Goal: Use online tool/utility: Utilize a website feature to perform a specific function

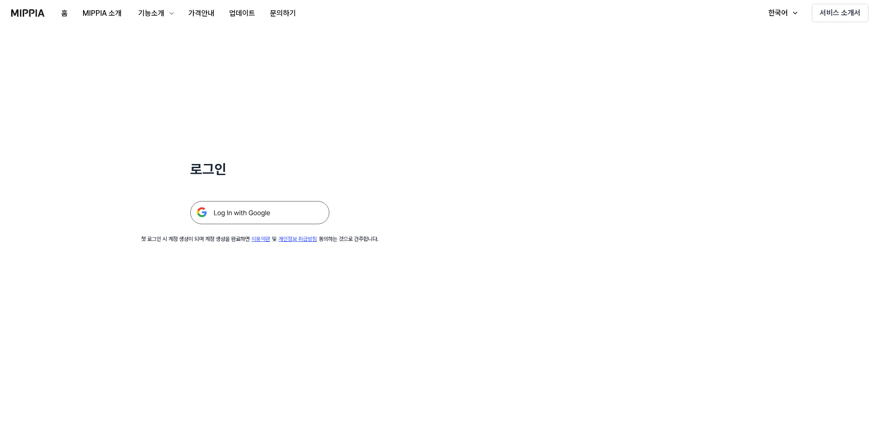
click at [243, 213] on img at bounding box center [259, 212] width 139 height 23
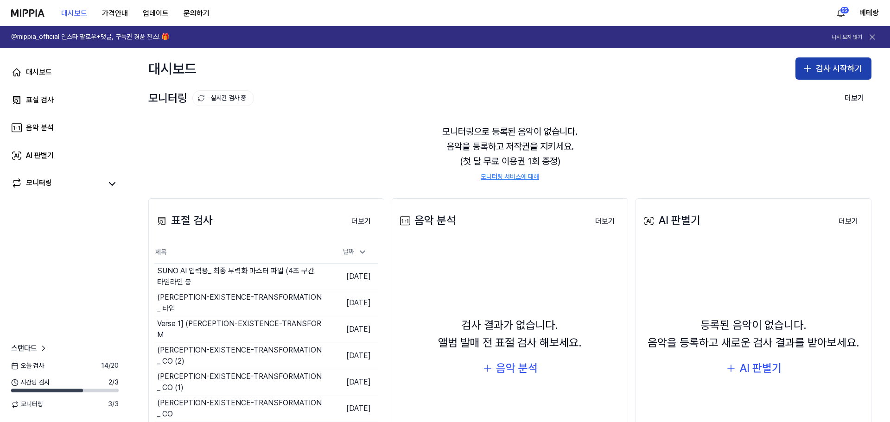
click at [803, 68] on icon "button" at bounding box center [807, 68] width 11 height 11
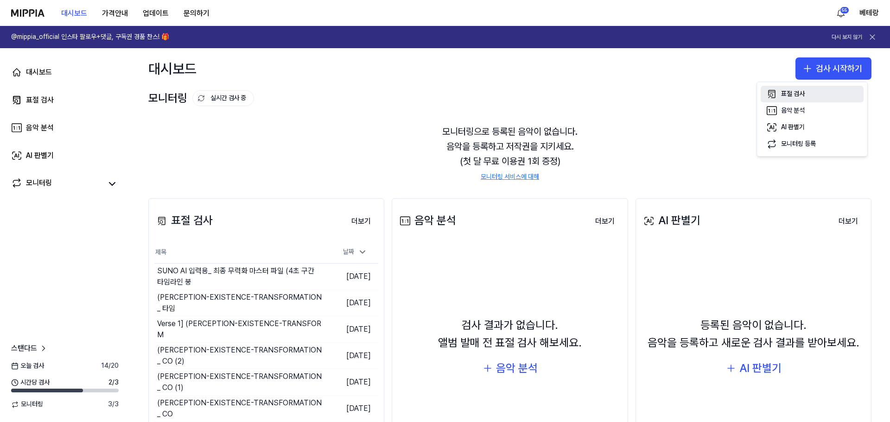
click at [794, 94] on div "표절 검사" at bounding box center [793, 93] width 24 height 9
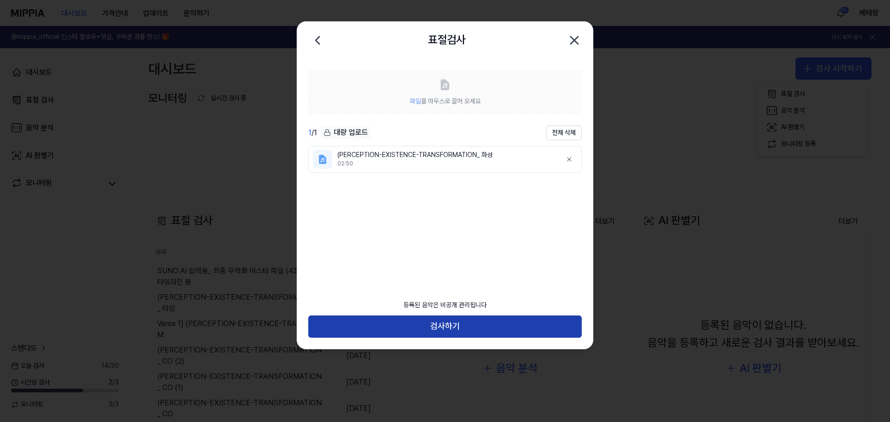
click at [441, 325] on button "검사하기" at bounding box center [445, 327] width 274 height 22
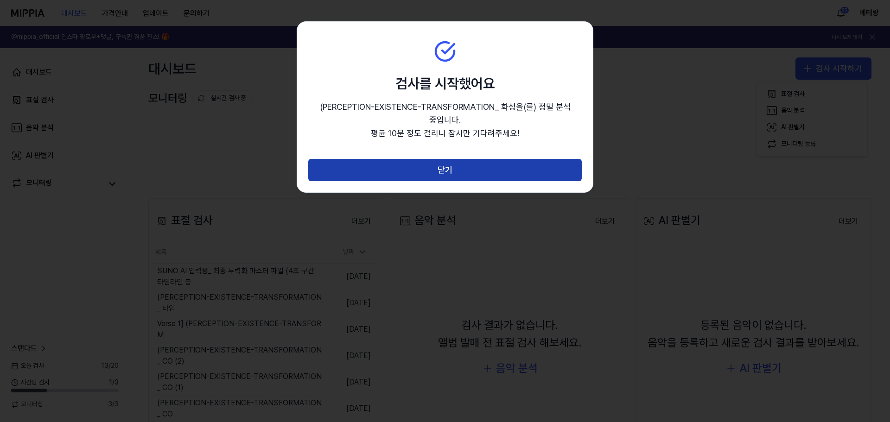
click at [446, 173] on button "닫기" at bounding box center [445, 170] width 274 height 22
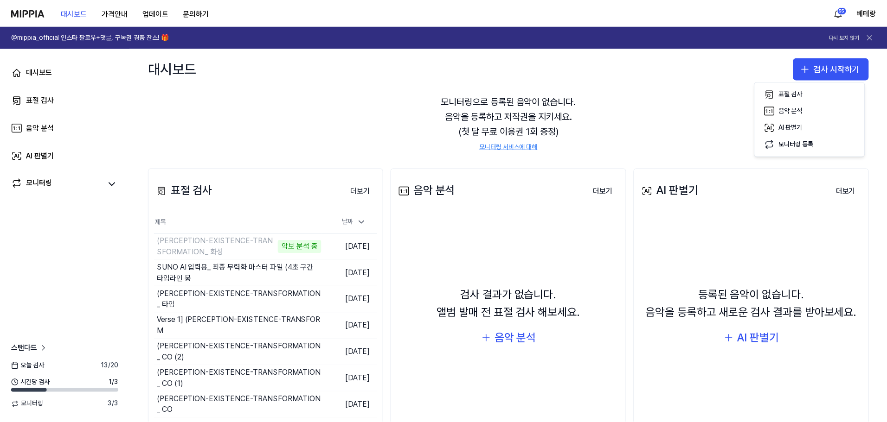
scroll to position [93, 0]
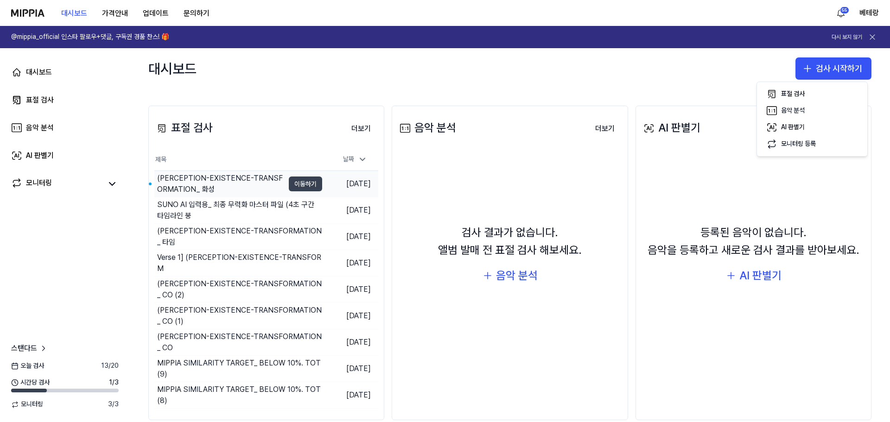
click at [308, 179] on button "이동하기" at bounding box center [305, 184] width 33 height 15
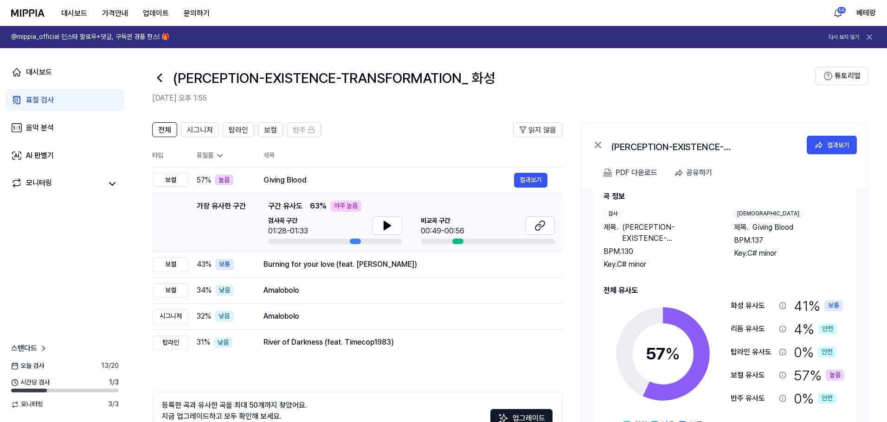
scroll to position [26, 0]
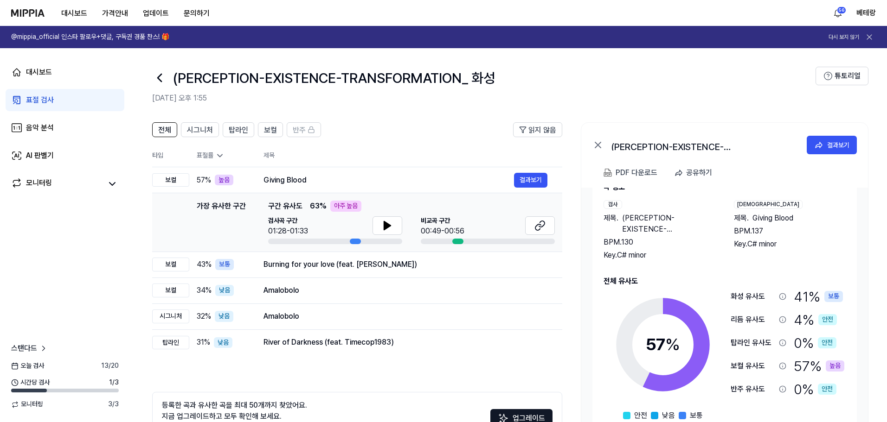
click at [38, 102] on div "표절 검사" at bounding box center [40, 100] width 28 height 11
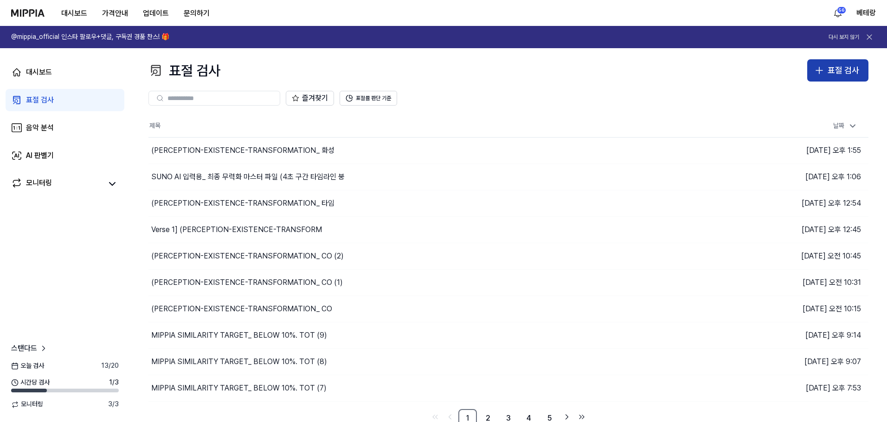
click at [817, 70] on icon "button" at bounding box center [818, 70] width 11 height 11
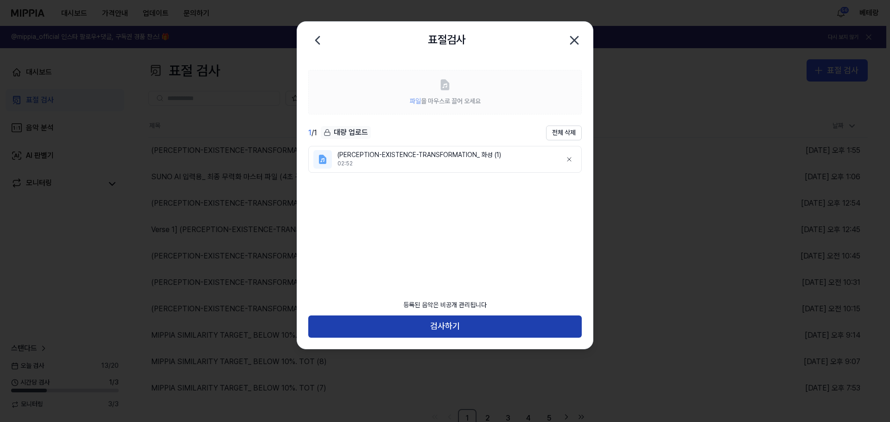
click at [448, 327] on button "검사하기" at bounding box center [445, 327] width 274 height 22
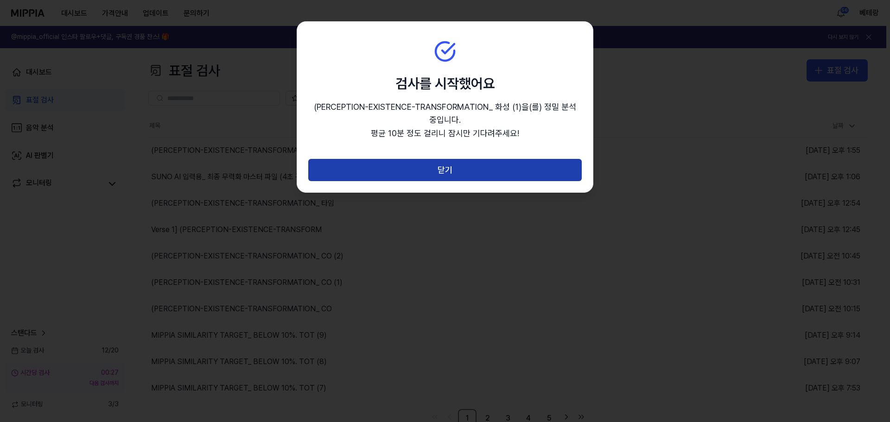
click at [446, 172] on button "닫기" at bounding box center [445, 170] width 274 height 22
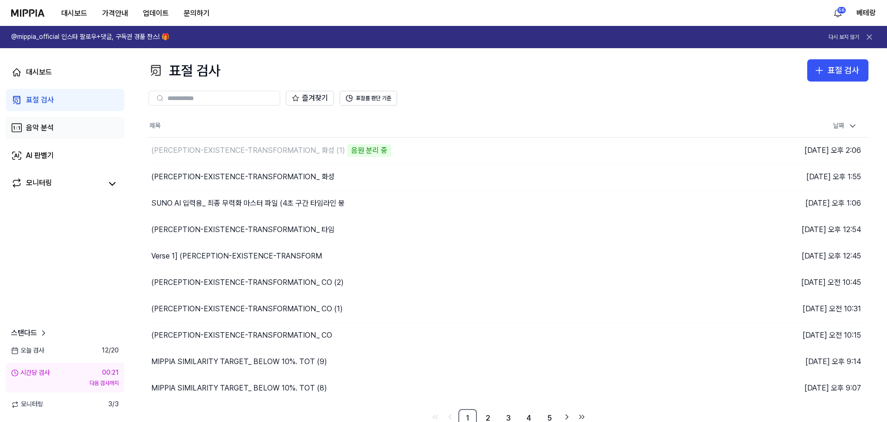
click at [43, 127] on div "음악 분석" at bounding box center [40, 127] width 28 height 11
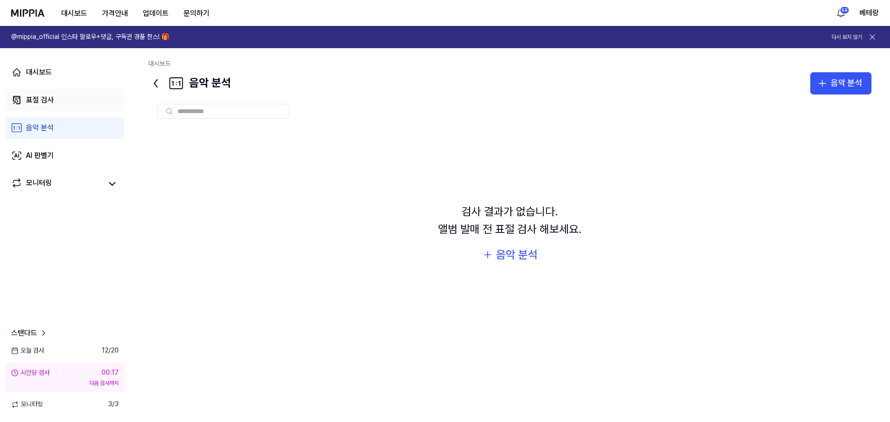
click at [38, 93] on link "표절 검사" at bounding box center [65, 100] width 119 height 22
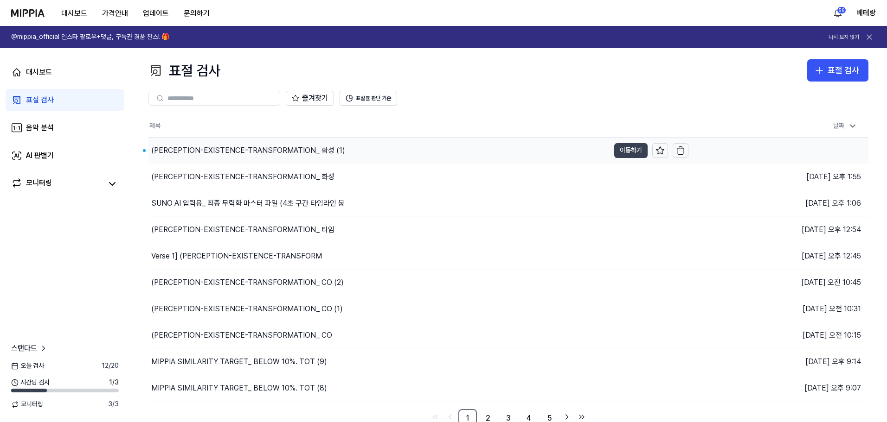
click at [630, 155] on button "이동하기" at bounding box center [630, 150] width 33 height 15
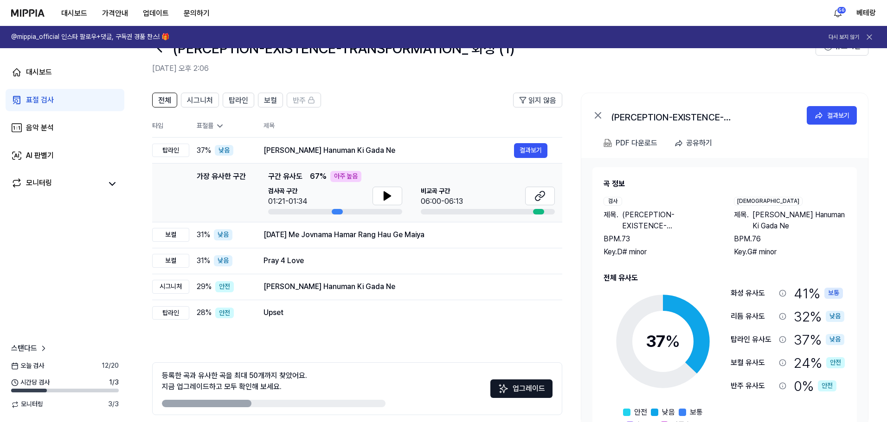
scroll to position [46, 0]
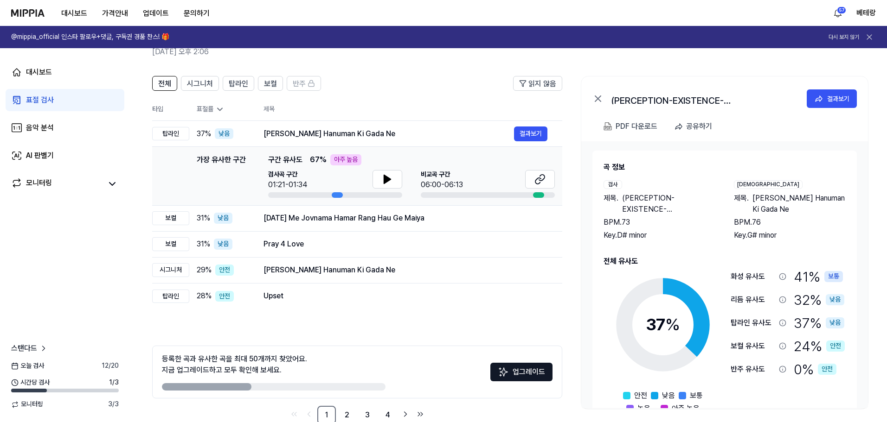
click at [37, 100] on div "표절 검사" at bounding box center [40, 100] width 28 height 11
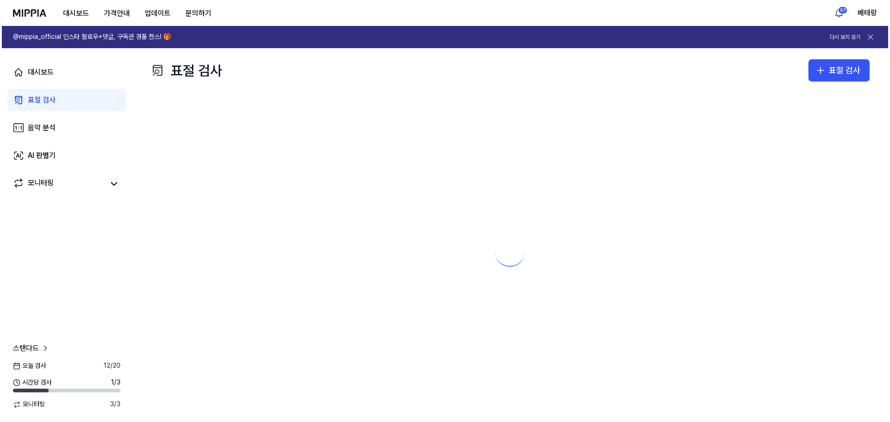
scroll to position [0, 0]
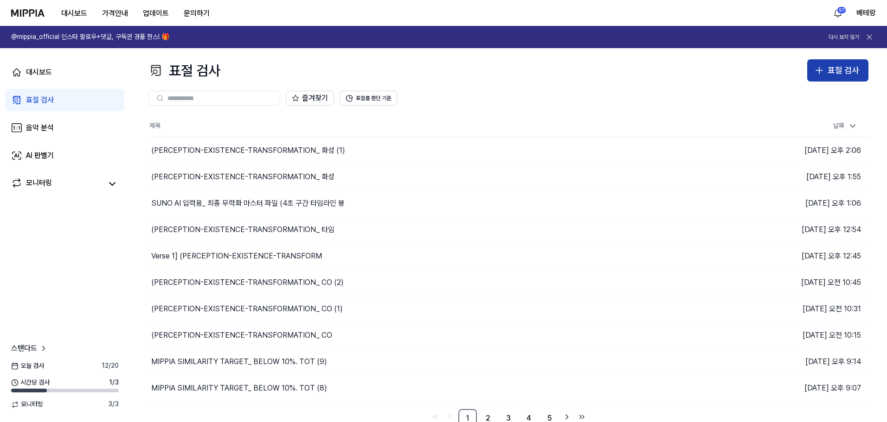
click at [819, 71] on icon "button" at bounding box center [819, 70] width 0 height 6
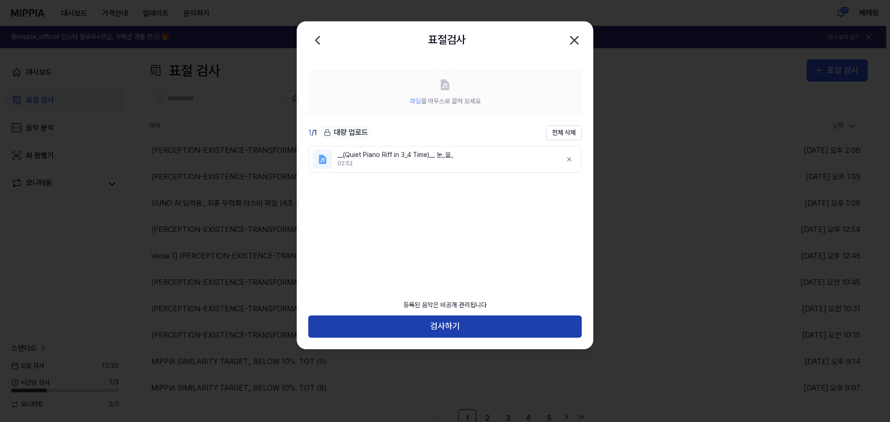
click at [444, 331] on button "검사하기" at bounding box center [445, 327] width 274 height 22
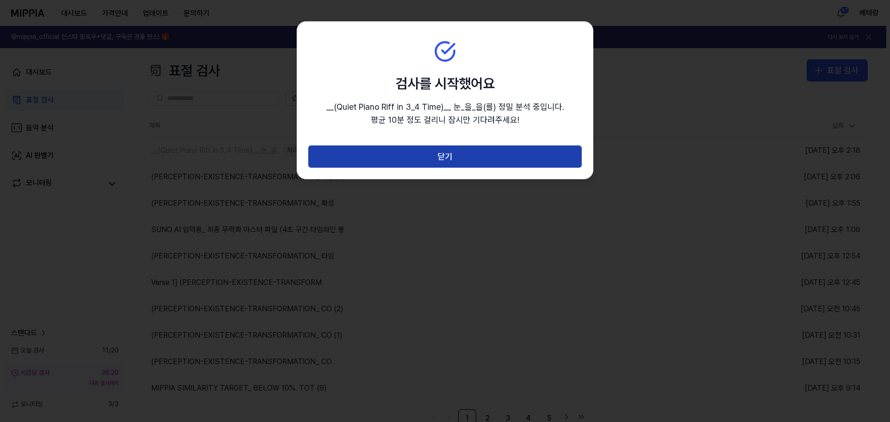
click at [441, 158] on button "닫기" at bounding box center [445, 157] width 274 height 22
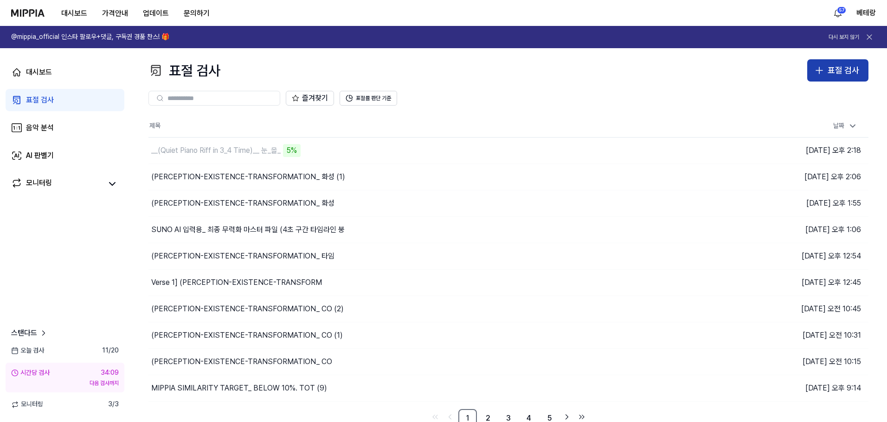
click at [818, 74] on icon "button" at bounding box center [818, 70] width 11 height 11
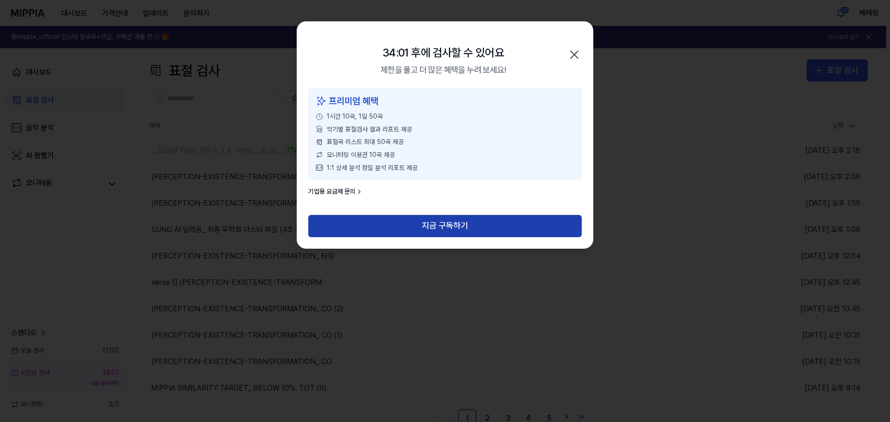
click at [453, 226] on button "지금 구독하기" at bounding box center [445, 226] width 274 height 22
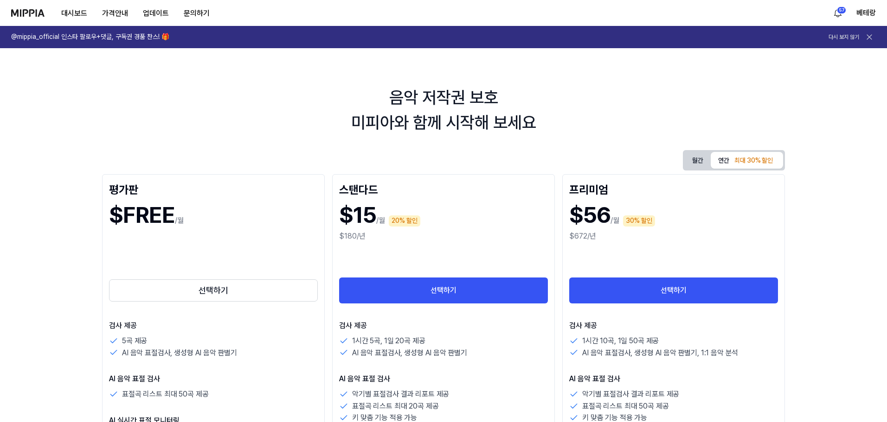
scroll to position [46, 0]
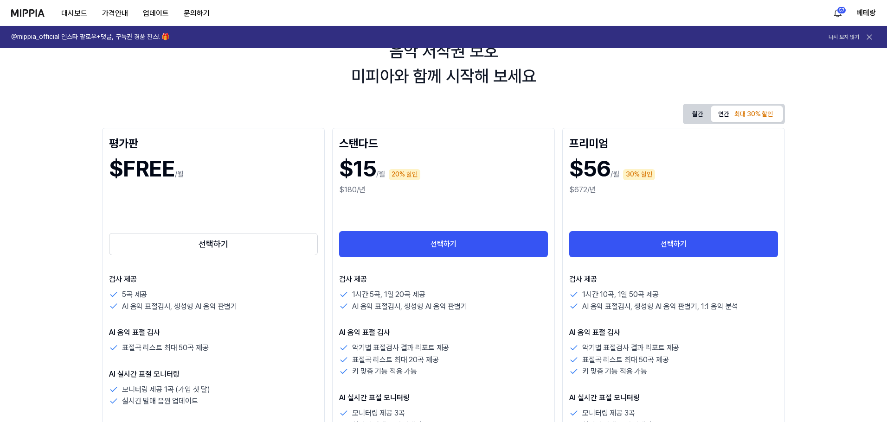
click at [34, 14] on img at bounding box center [27, 12] width 33 height 7
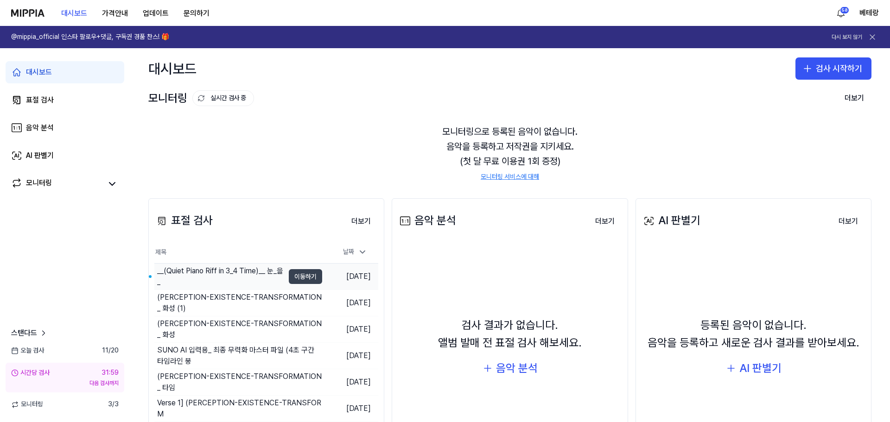
click at [311, 275] on button "이동하기" at bounding box center [305, 276] width 33 height 15
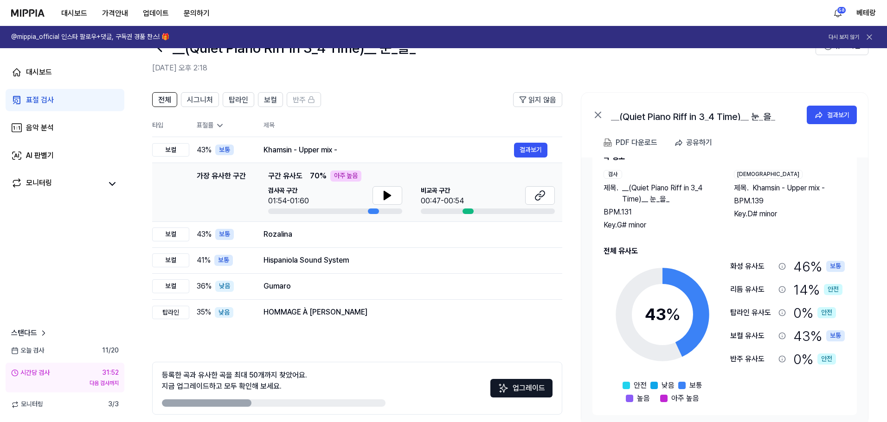
scroll to position [46, 0]
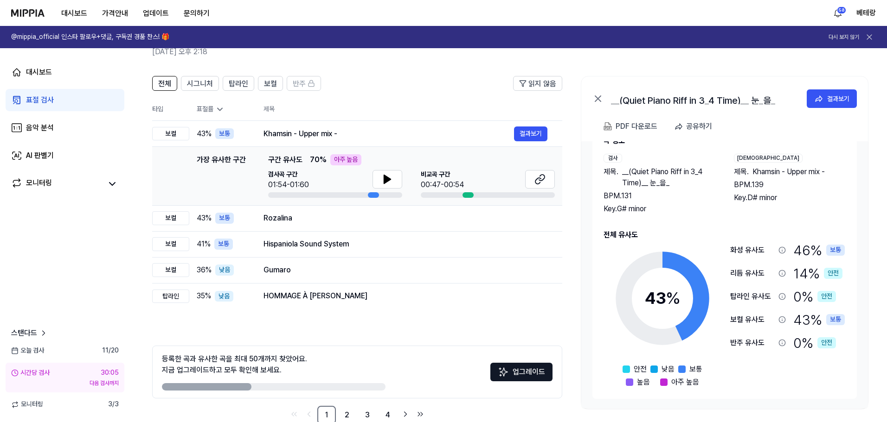
click at [37, 103] on div "표절 검사" at bounding box center [40, 100] width 28 height 11
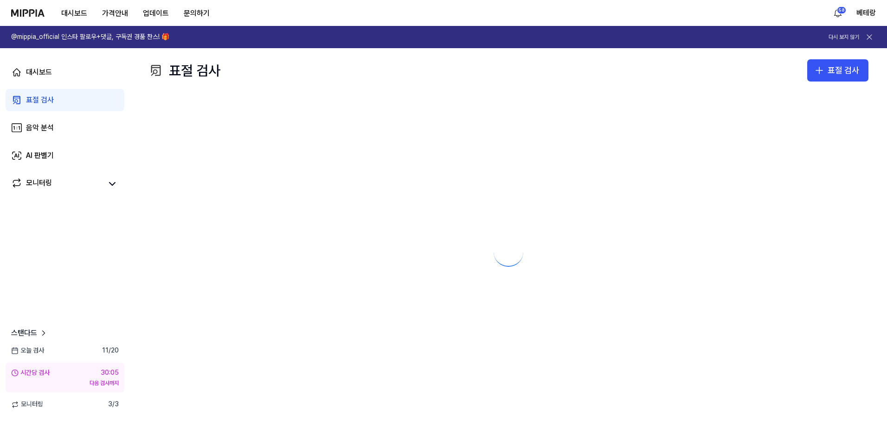
scroll to position [0, 0]
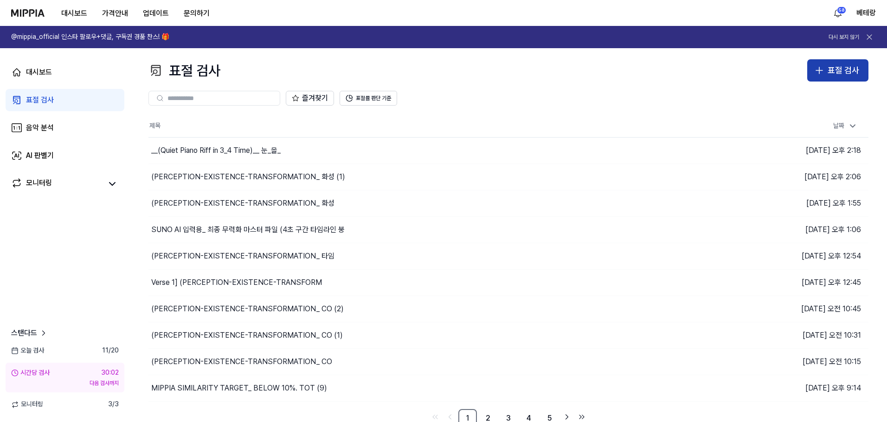
click at [824, 73] on icon "button" at bounding box center [818, 70] width 11 height 11
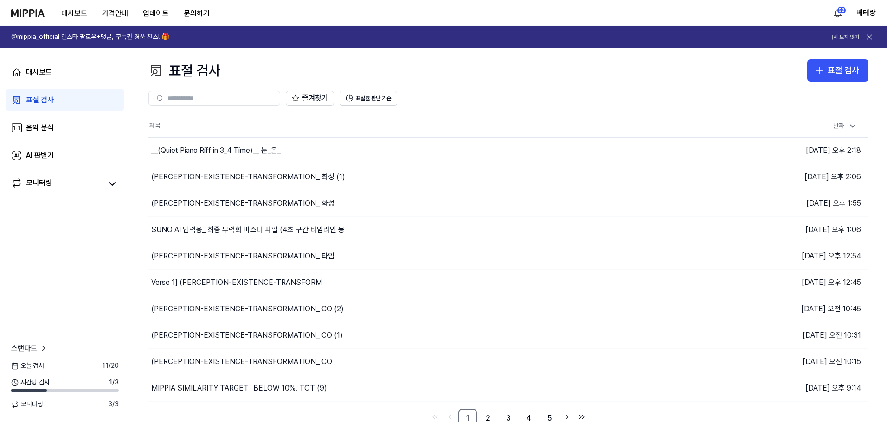
click at [39, 100] on div "표절 검사" at bounding box center [40, 100] width 28 height 11
click at [817, 72] on icon "button" at bounding box center [818, 70] width 11 height 11
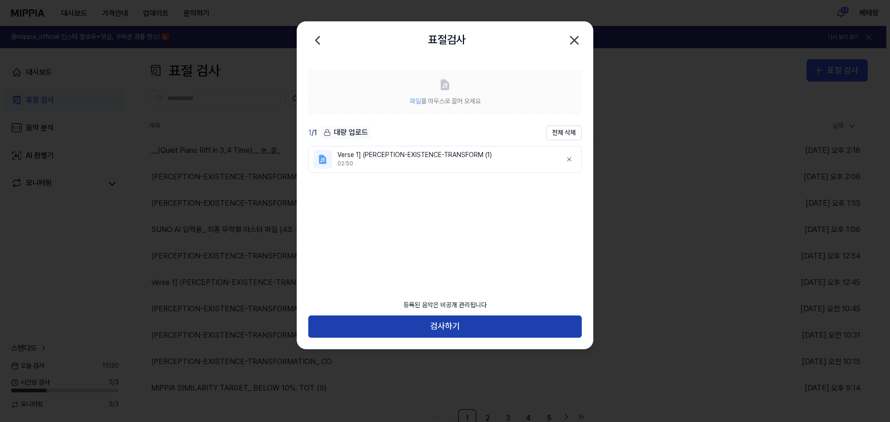
click at [442, 328] on button "검사하기" at bounding box center [445, 327] width 274 height 22
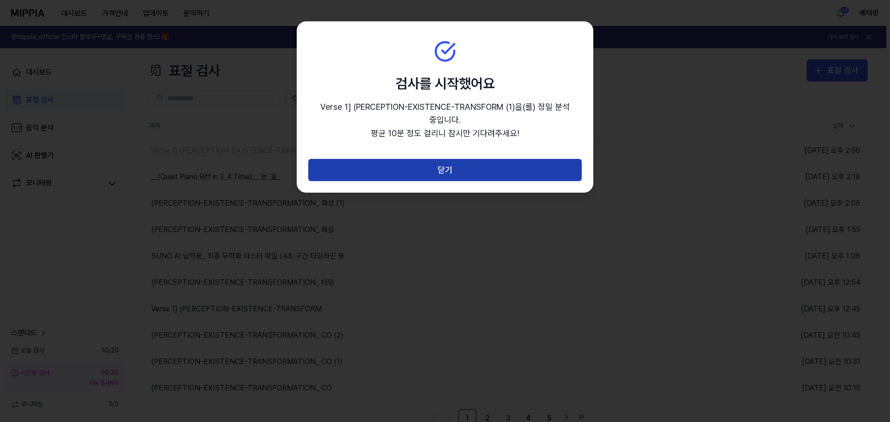
click at [445, 173] on button "닫기" at bounding box center [445, 170] width 274 height 22
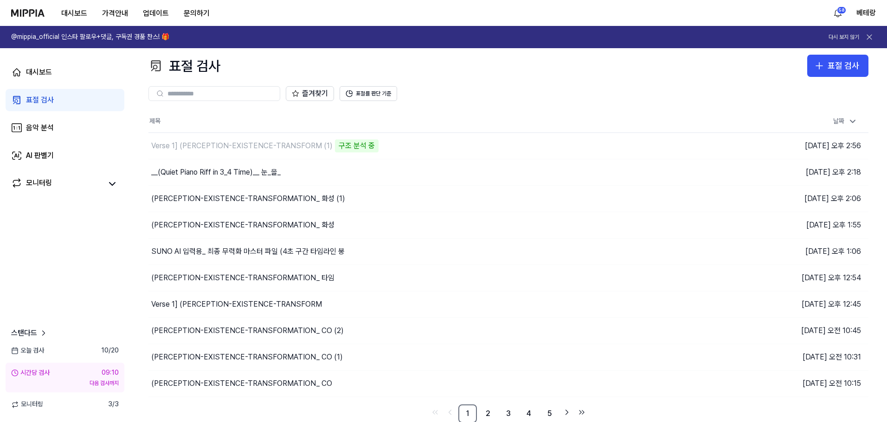
scroll to position [6, 0]
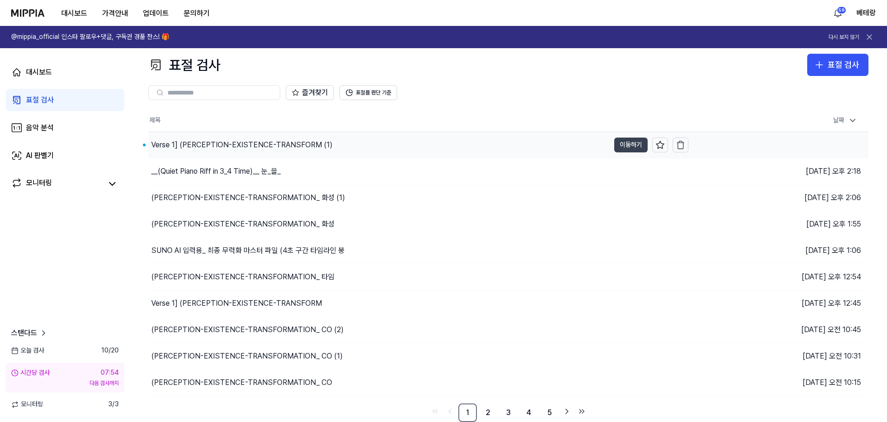
click at [625, 143] on button "이동하기" at bounding box center [630, 145] width 33 height 15
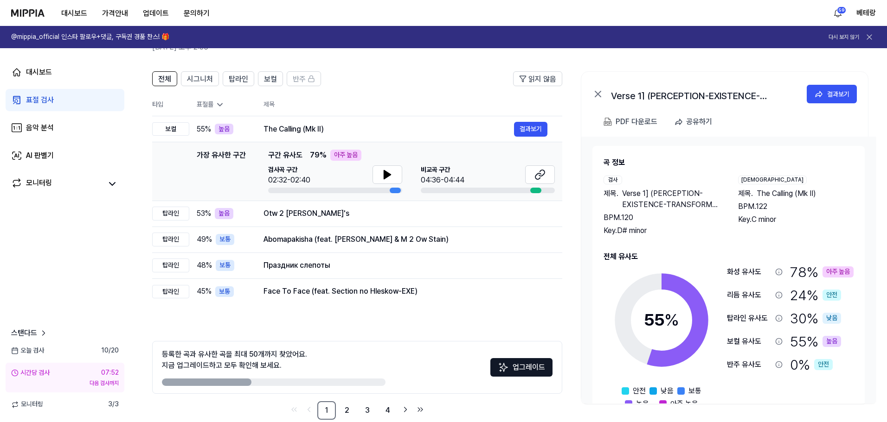
scroll to position [67, 0]
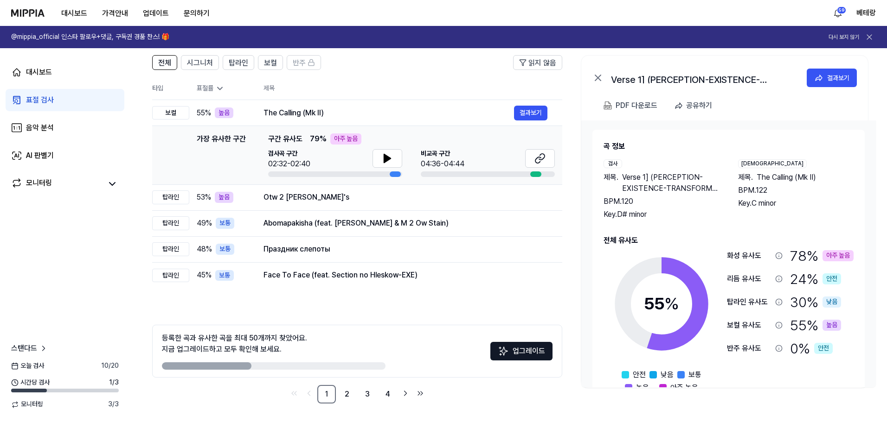
click at [38, 101] on div "표절 검사" at bounding box center [40, 100] width 28 height 11
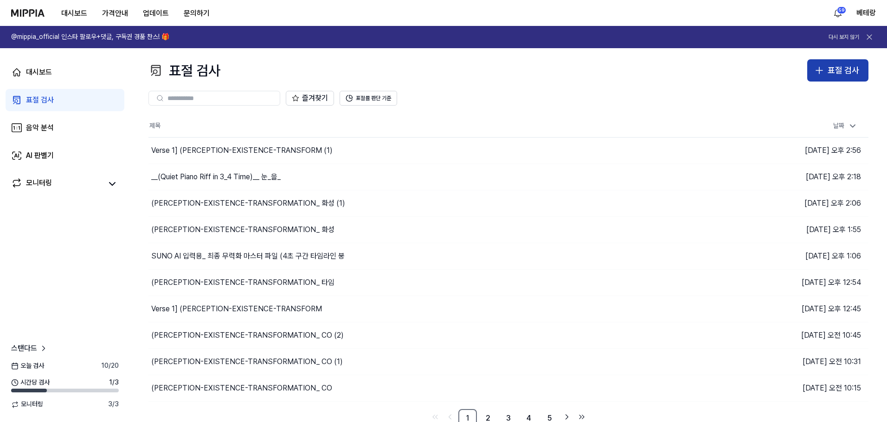
click at [822, 71] on icon "button" at bounding box center [818, 70] width 11 height 11
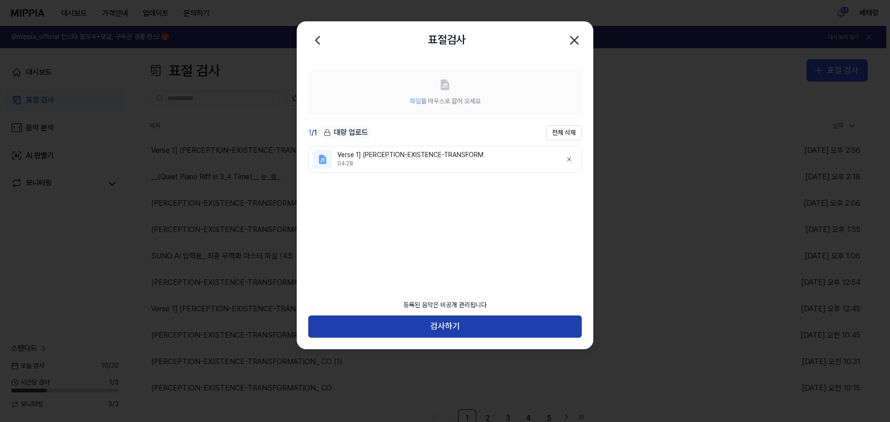
click at [443, 322] on button "검사하기" at bounding box center [445, 327] width 274 height 22
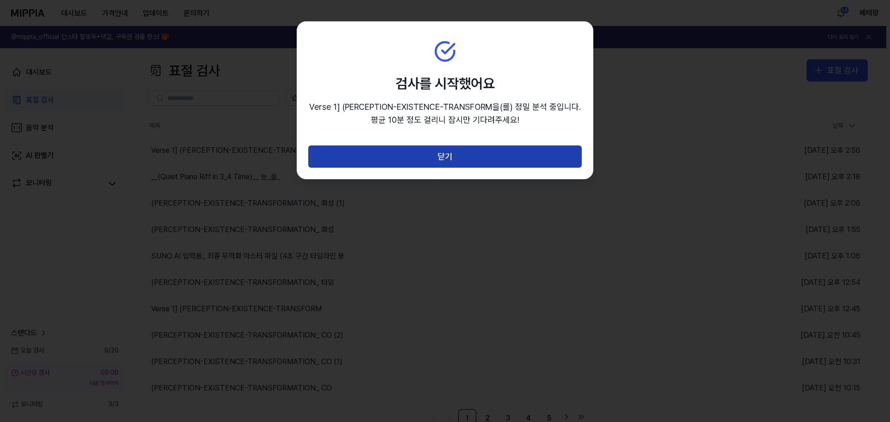
click at [445, 157] on button "닫기" at bounding box center [445, 157] width 274 height 22
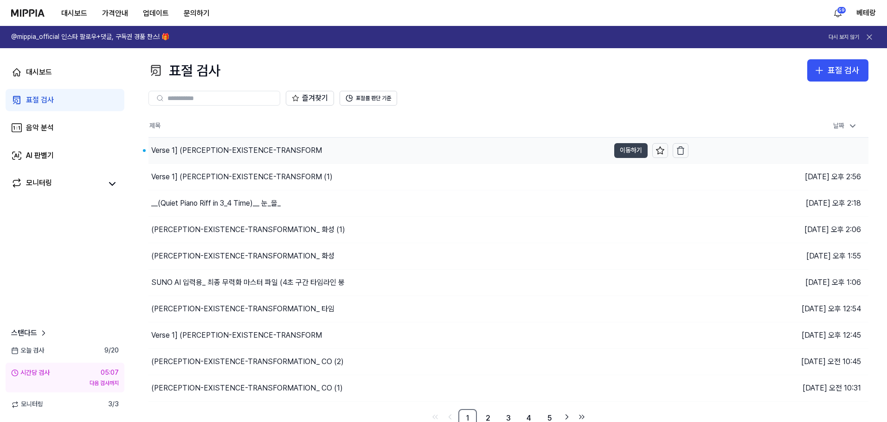
click at [632, 150] on button "이동하기" at bounding box center [630, 150] width 33 height 15
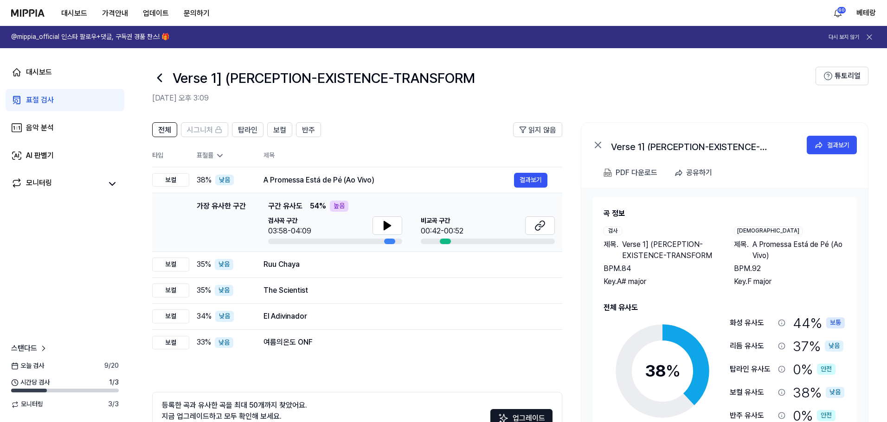
click at [48, 98] on div "표절 검사" at bounding box center [40, 100] width 28 height 11
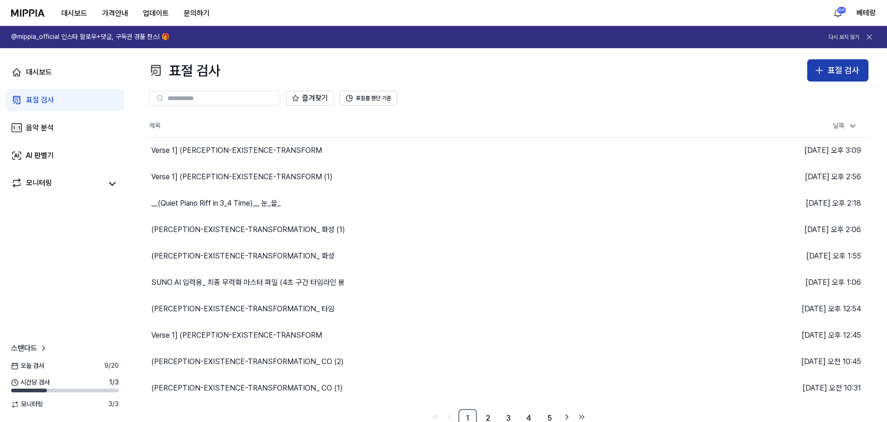
click at [821, 72] on icon "button" at bounding box center [818, 70] width 11 height 11
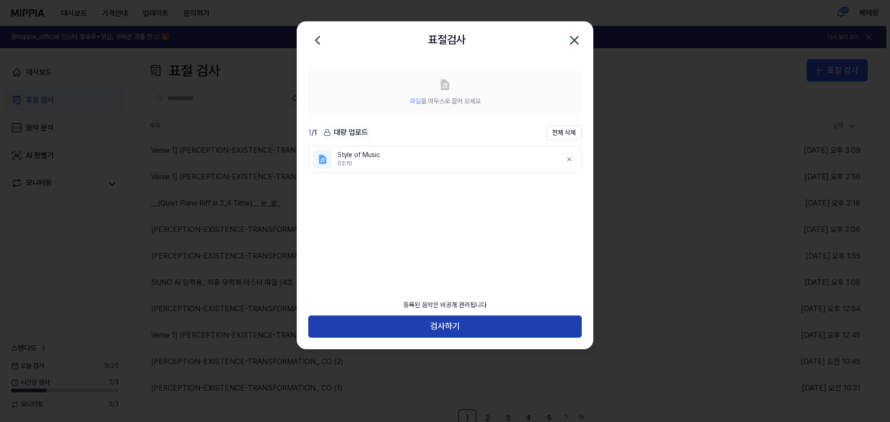
click at [448, 323] on button "검사하기" at bounding box center [445, 327] width 274 height 22
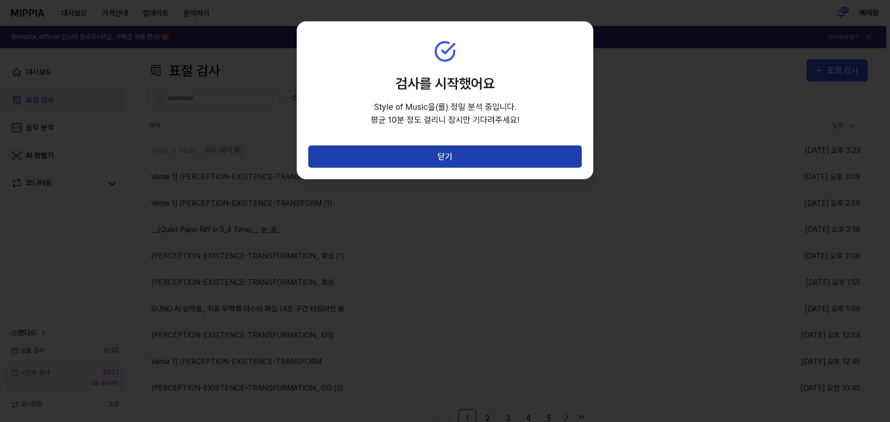
click at [445, 158] on button "닫기" at bounding box center [445, 157] width 274 height 22
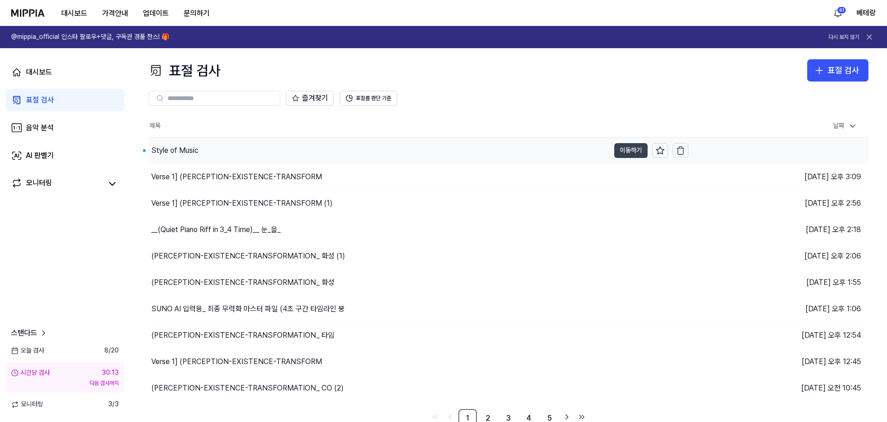
click at [627, 152] on button "이동하기" at bounding box center [630, 150] width 33 height 15
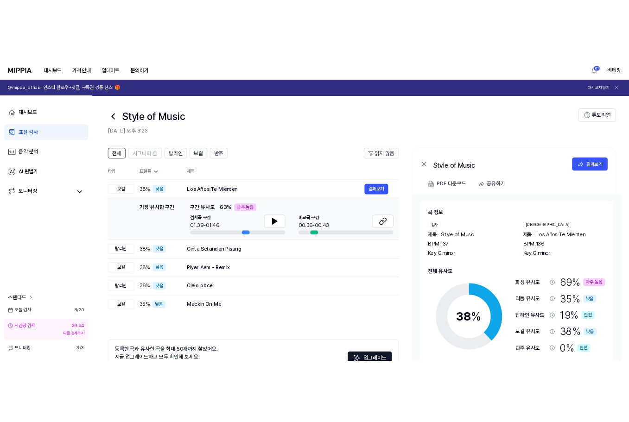
scroll to position [46, 0]
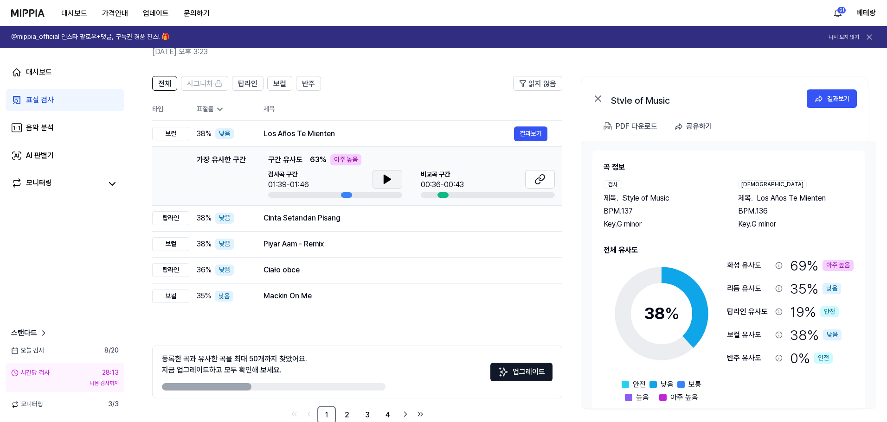
click at [386, 175] on icon at bounding box center [387, 179] width 11 height 11
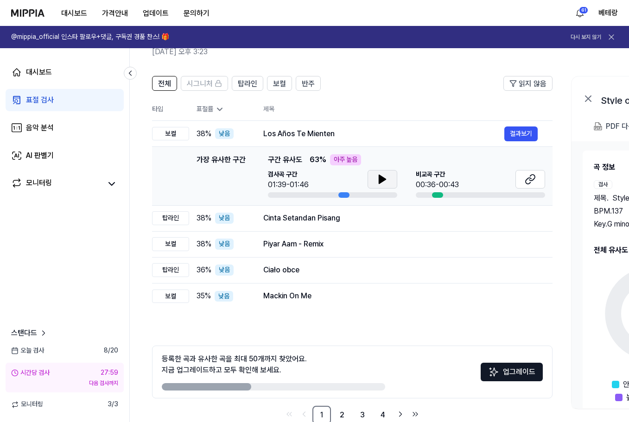
click at [526, 313] on div "전체 시그니처 탑라인 보컬 반주 읽지 않음 전체 시그니처 탑라인 보컬 반주 타입 표절률 제목 표절률 읽지 않음 보컬 38 % 낮음 Los Añ…" at bounding box center [352, 250] width 401 height 349
click at [384, 183] on icon at bounding box center [382, 179] width 11 height 11
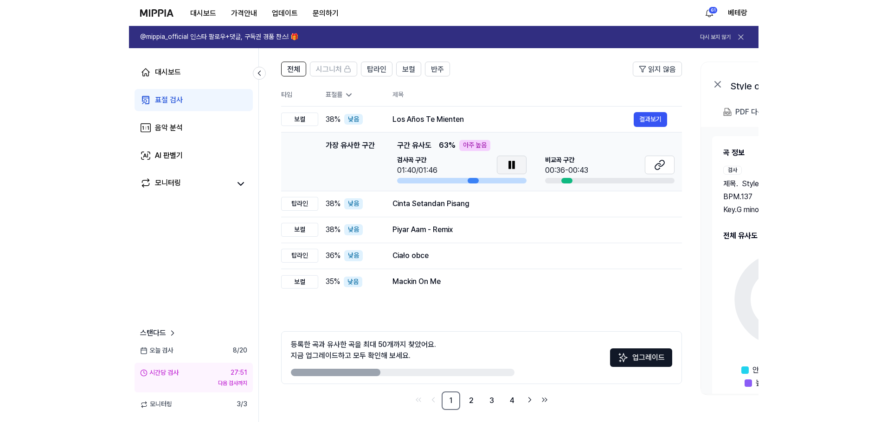
scroll to position [67, 0]
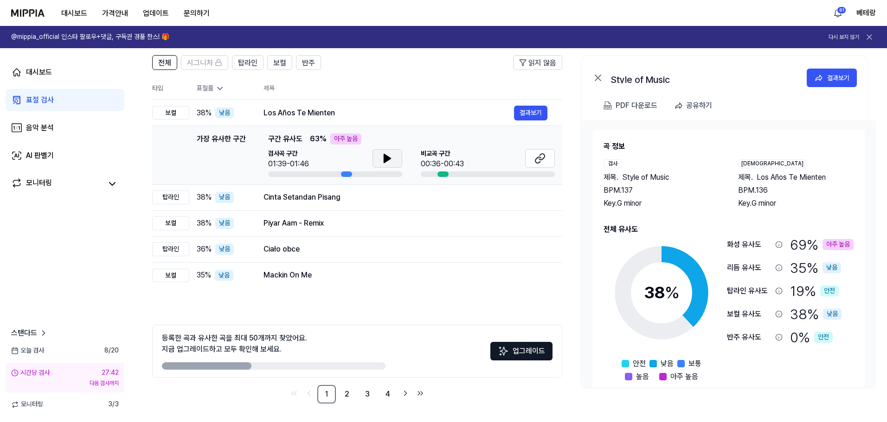
click at [386, 156] on icon at bounding box center [387, 158] width 6 height 8
click at [386, 158] on icon at bounding box center [387, 158] width 6 height 8
click at [388, 161] on icon at bounding box center [387, 158] width 11 height 11
click at [388, 157] on icon at bounding box center [387, 158] width 6 height 8
click at [389, 156] on icon at bounding box center [387, 158] width 11 height 11
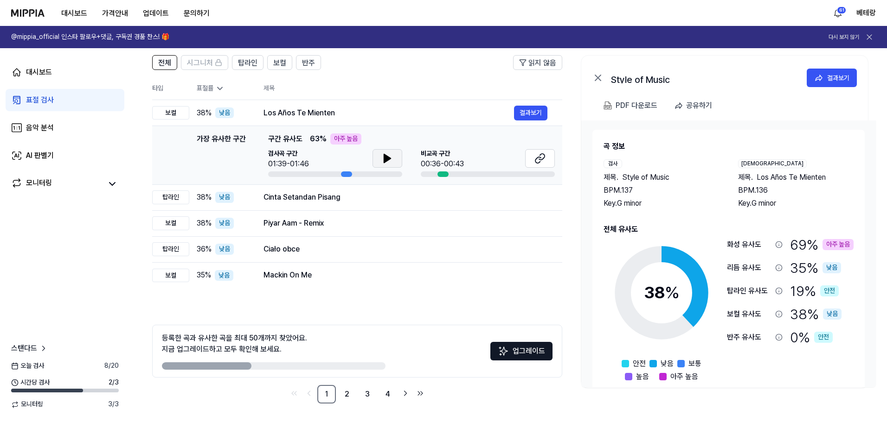
click at [40, 96] on div "표절 검사" at bounding box center [40, 100] width 28 height 11
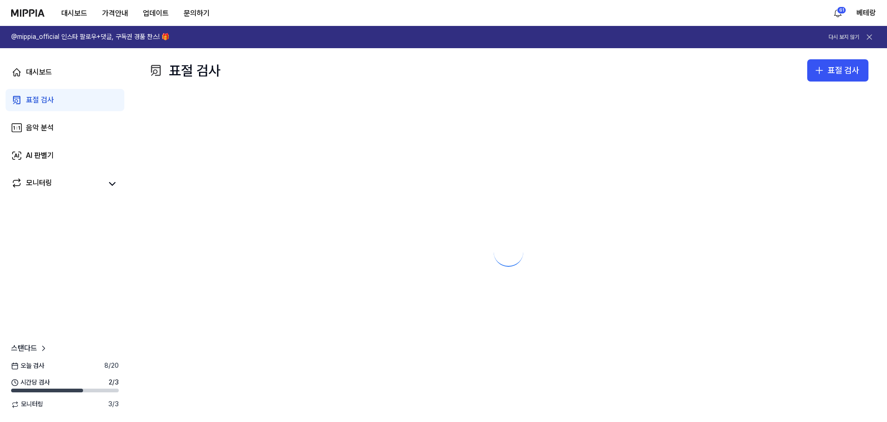
scroll to position [0, 0]
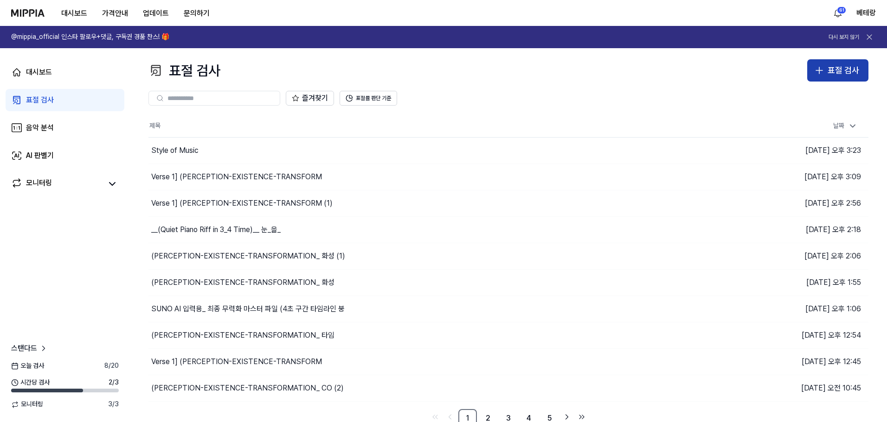
click at [821, 71] on icon "button" at bounding box center [818, 70] width 11 height 11
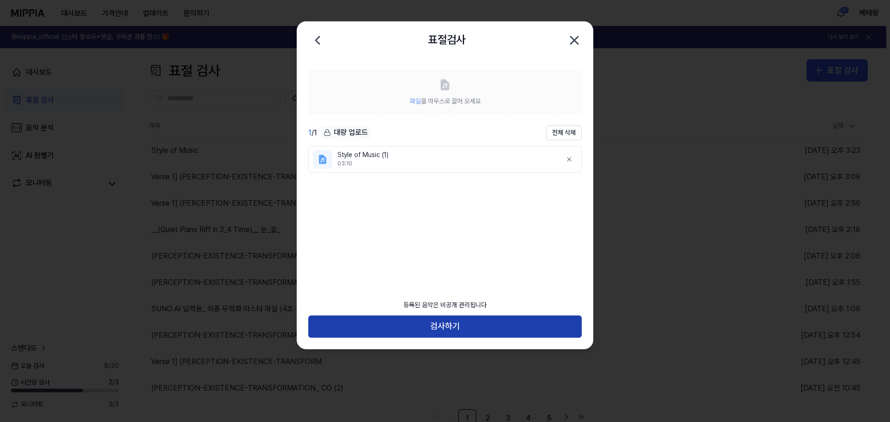
click at [441, 325] on button "검사하기" at bounding box center [445, 327] width 274 height 22
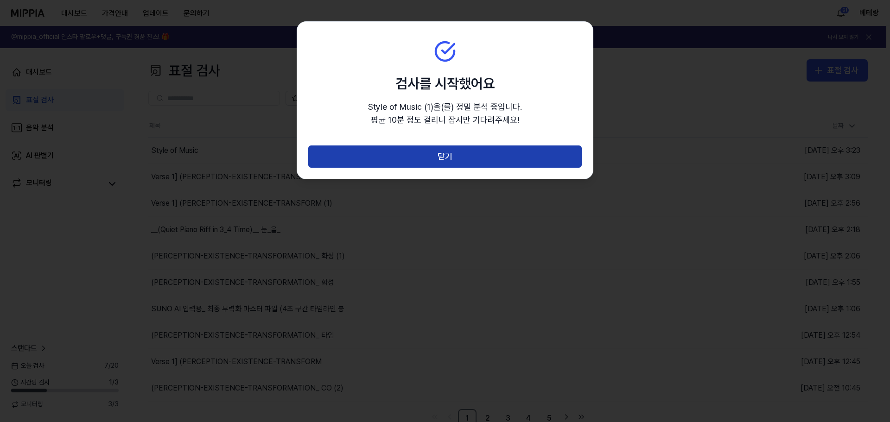
click at [440, 159] on button "닫기" at bounding box center [445, 157] width 274 height 22
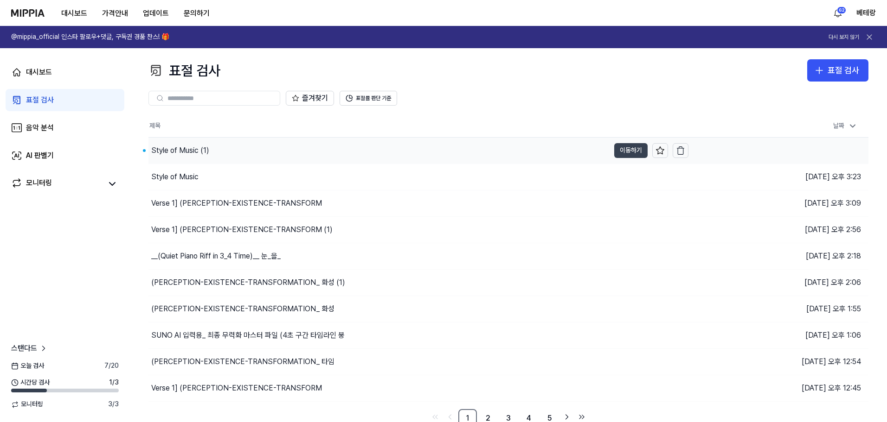
click at [633, 154] on button "이동하기" at bounding box center [630, 150] width 33 height 15
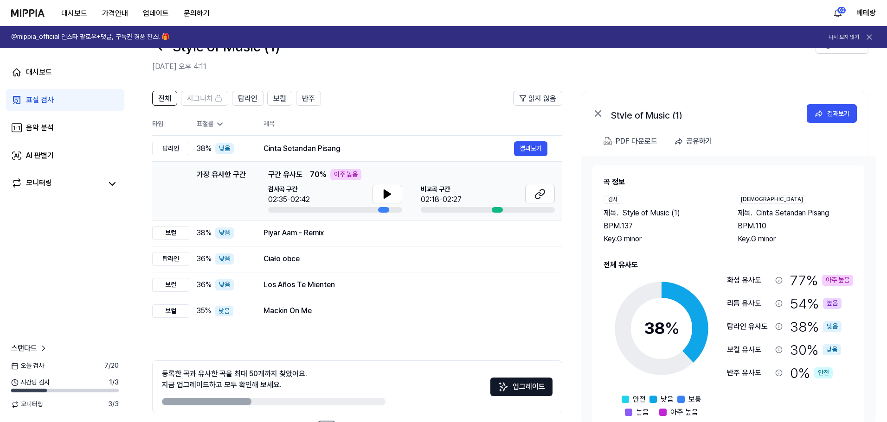
scroll to position [46, 0]
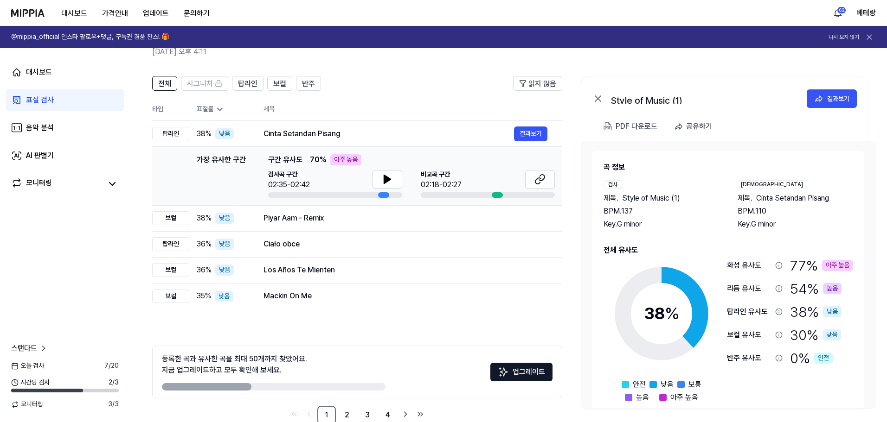
click at [38, 100] on div "표절 검사" at bounding box center [40, 100] width 28 height 11
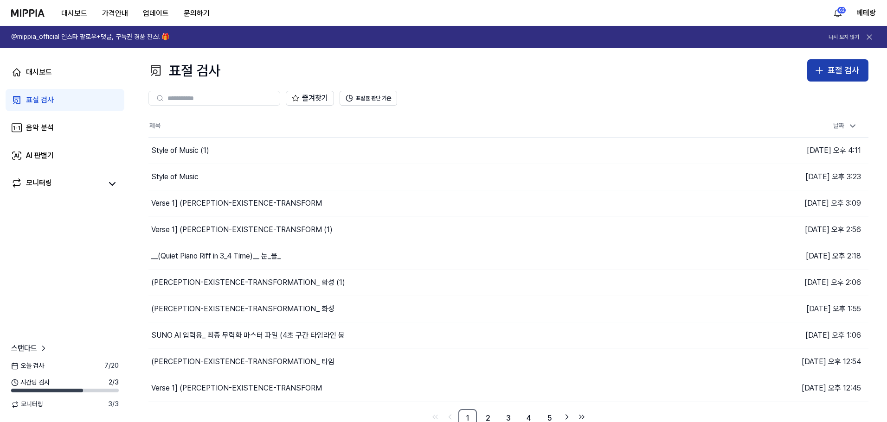
click at [813, 74] on button "표절 검사" at bounding box center [837, 70] width 61 height 22
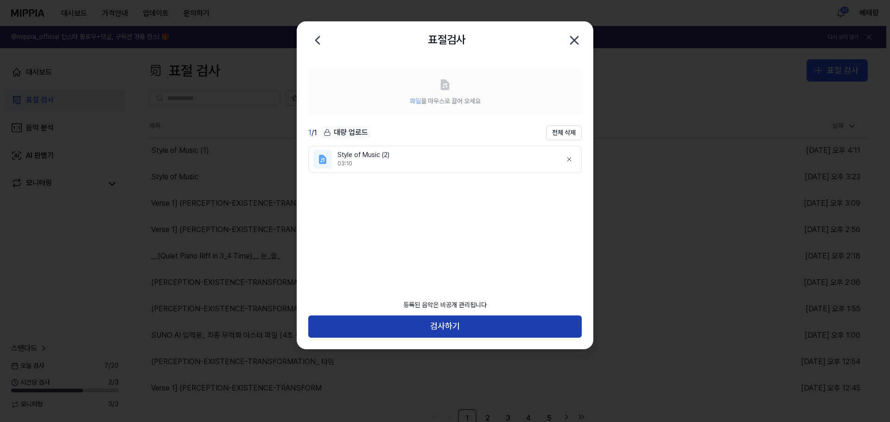
click at [447, 329] on button "검사하기" at bounding box center [445, 327] width 274 height 22
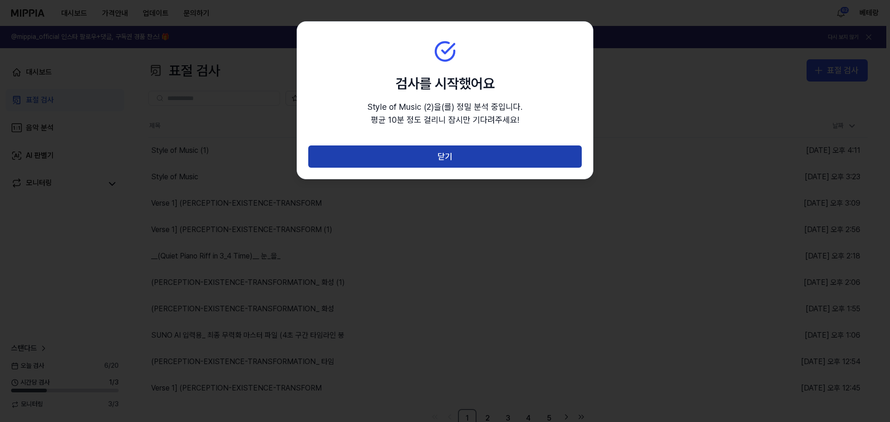
click at [444, 155] on button "닫기" at bounding box center [445, 157] width 274 height 22
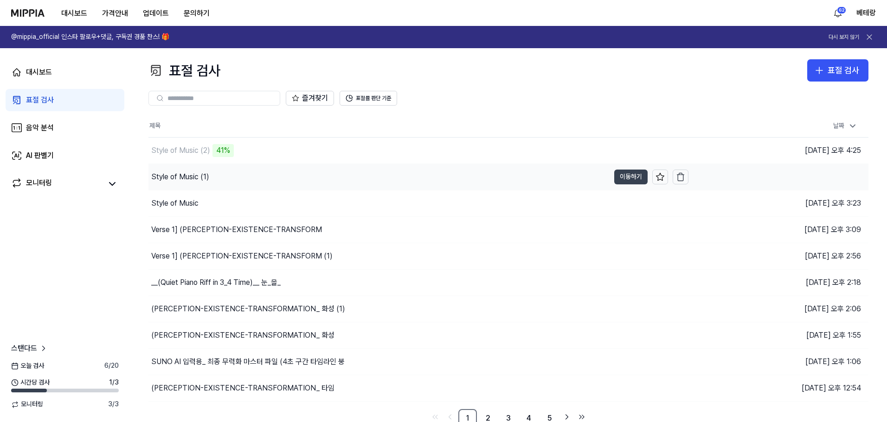
click at [624, 172] on button "이동하기" at bounding box center [630, 177] width 33 height 15
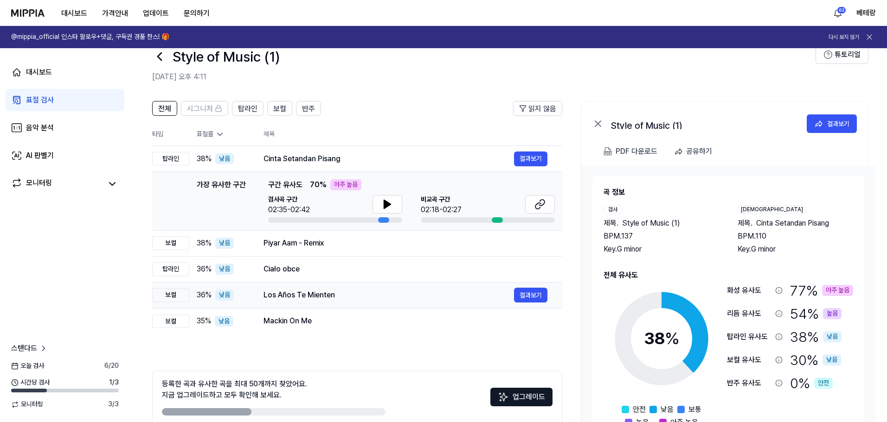
scroll to position [21, 0]
click at [37, 98] on div "표절 검사" at bounding box center [40, 100] width 28 height 11
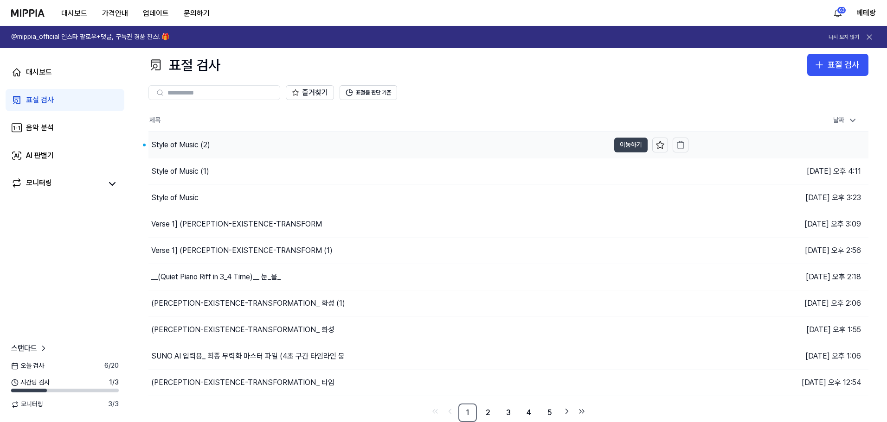
click at [632, 145] on button "이동하기" at bounding box center [630, 145] width 33 height 15
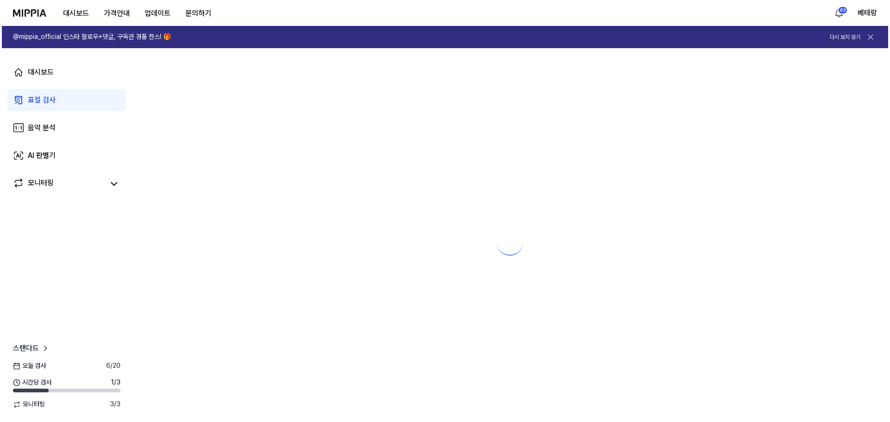
scroll to position [0, 0]
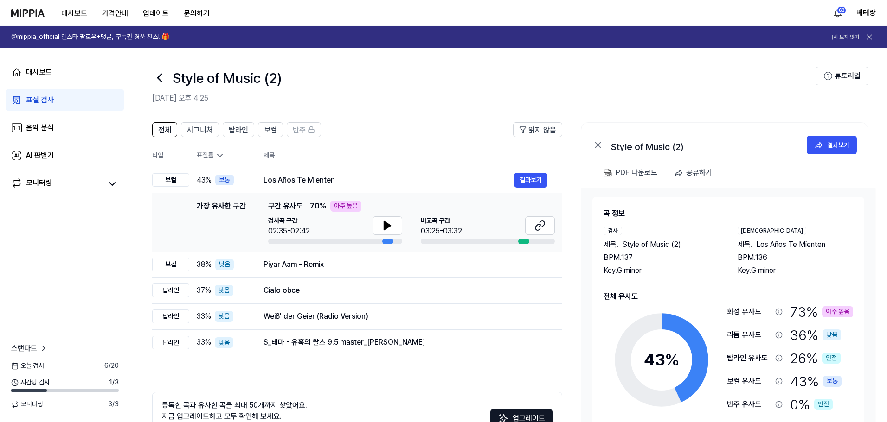
click at [33, 100] on div "표절 검사" at bounding box center [40, 100] width 28 height 11
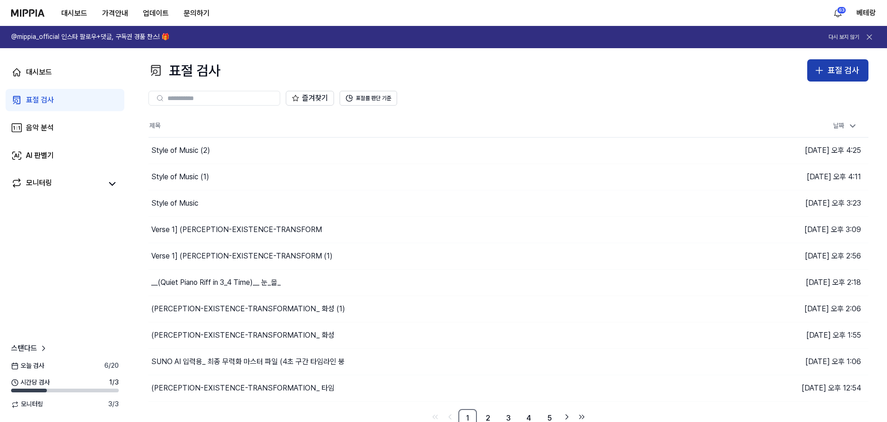
click at [827, 70] on button "표절 검사" at bounding box center [837, 70] width 61 height 22
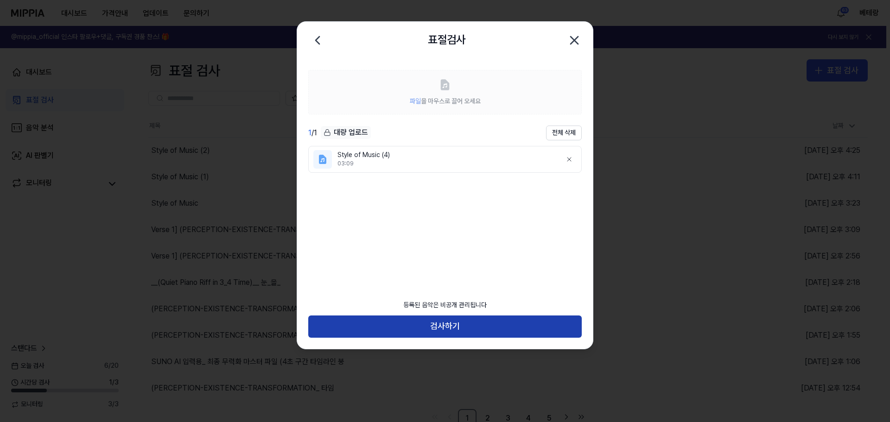
click at [445, 325] on button "검사하기" at bounding box center [445, 327] width 274 height 22
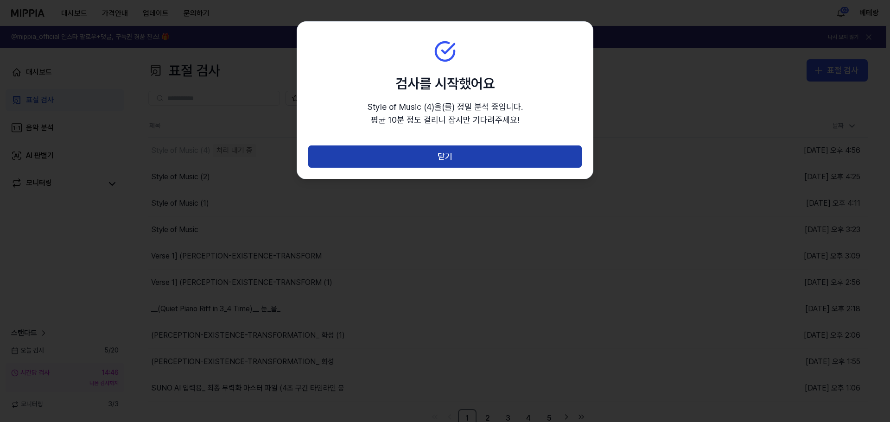
click at [444, 161] on button "닫기" at bounding box center [445, 157] width 274 height 22
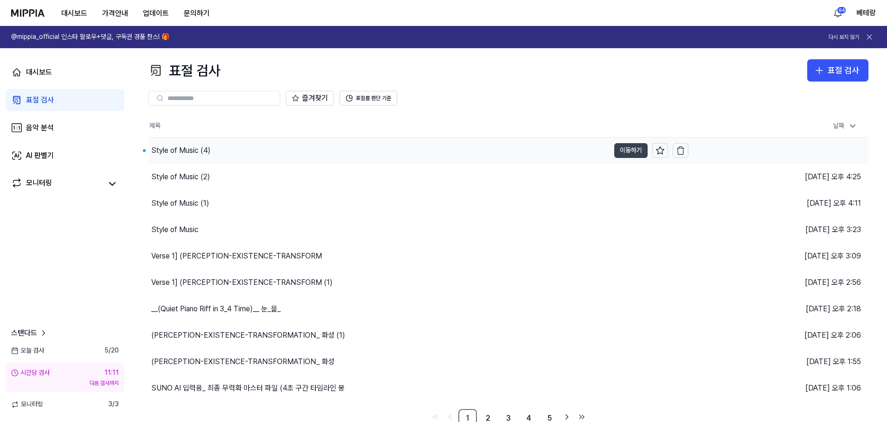
click at [631, 152] on button "이동하기" at bounding box center [630, 150] width 33 height 15
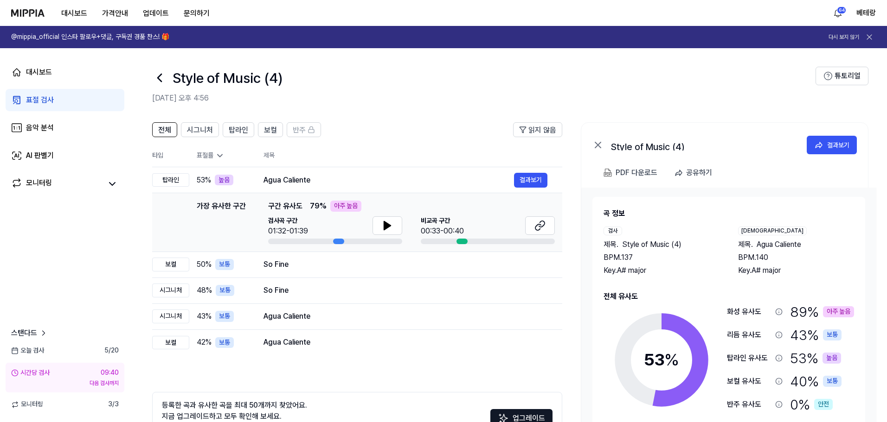
click at [41, 102] on div "표절 검사" at bounding box center [40, 100] width 28 height 11
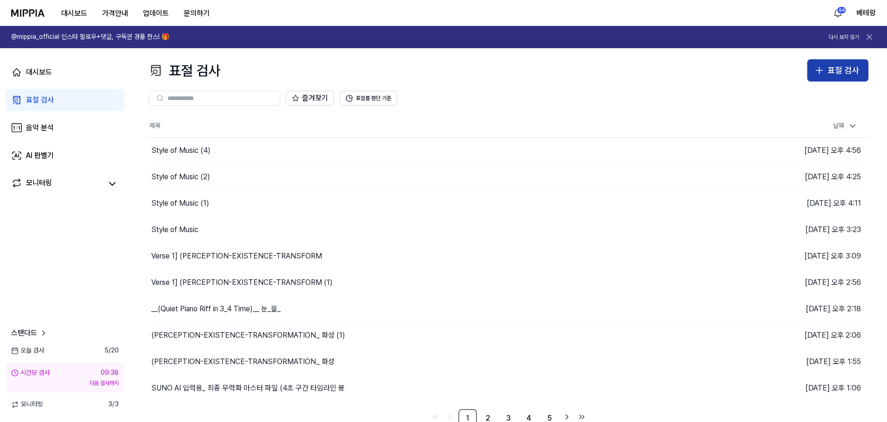
click at [822, 72] on icon "button" at bounding box center [818, 70] width 11 height 11
